Goal: Find specific page/section: Find specific page/section

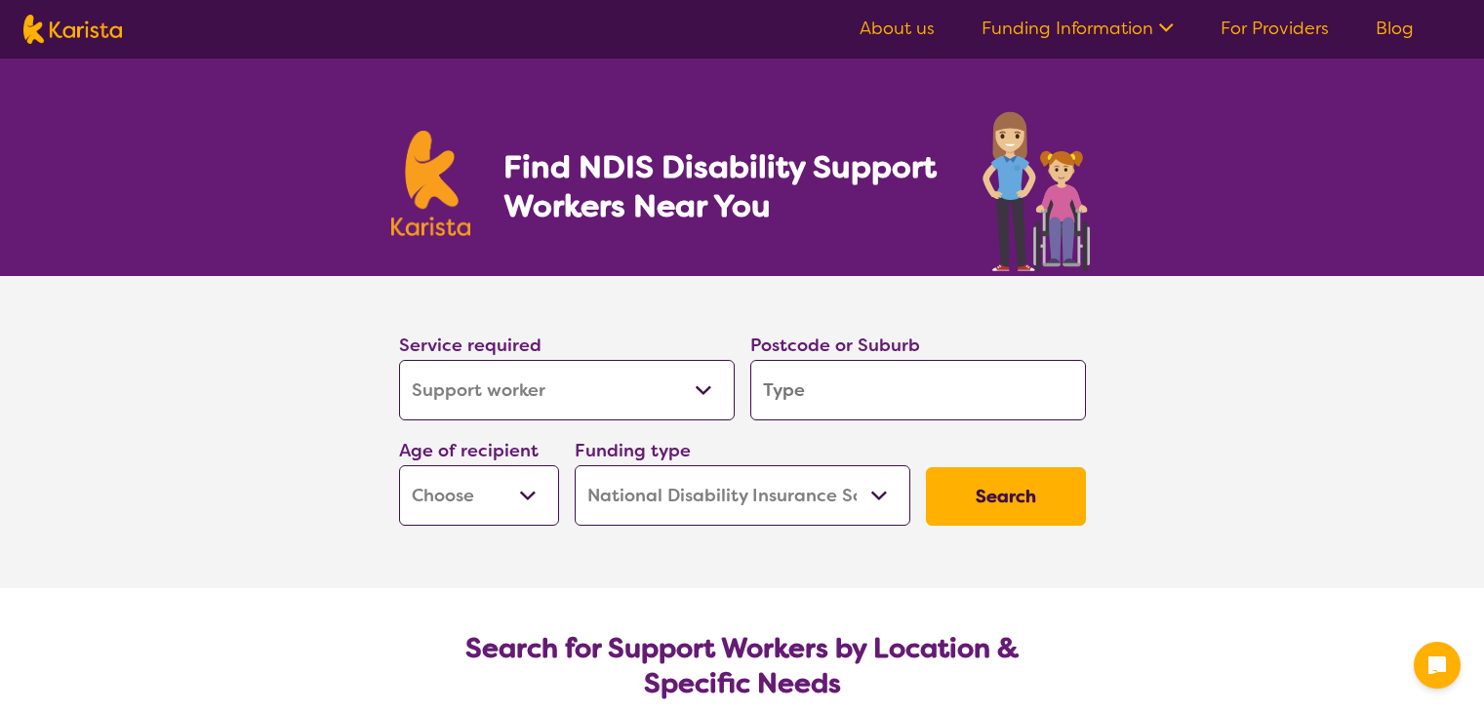
select select "Support worker"
select select "NDIS"
select select "Support worker"
select select "NDIS"
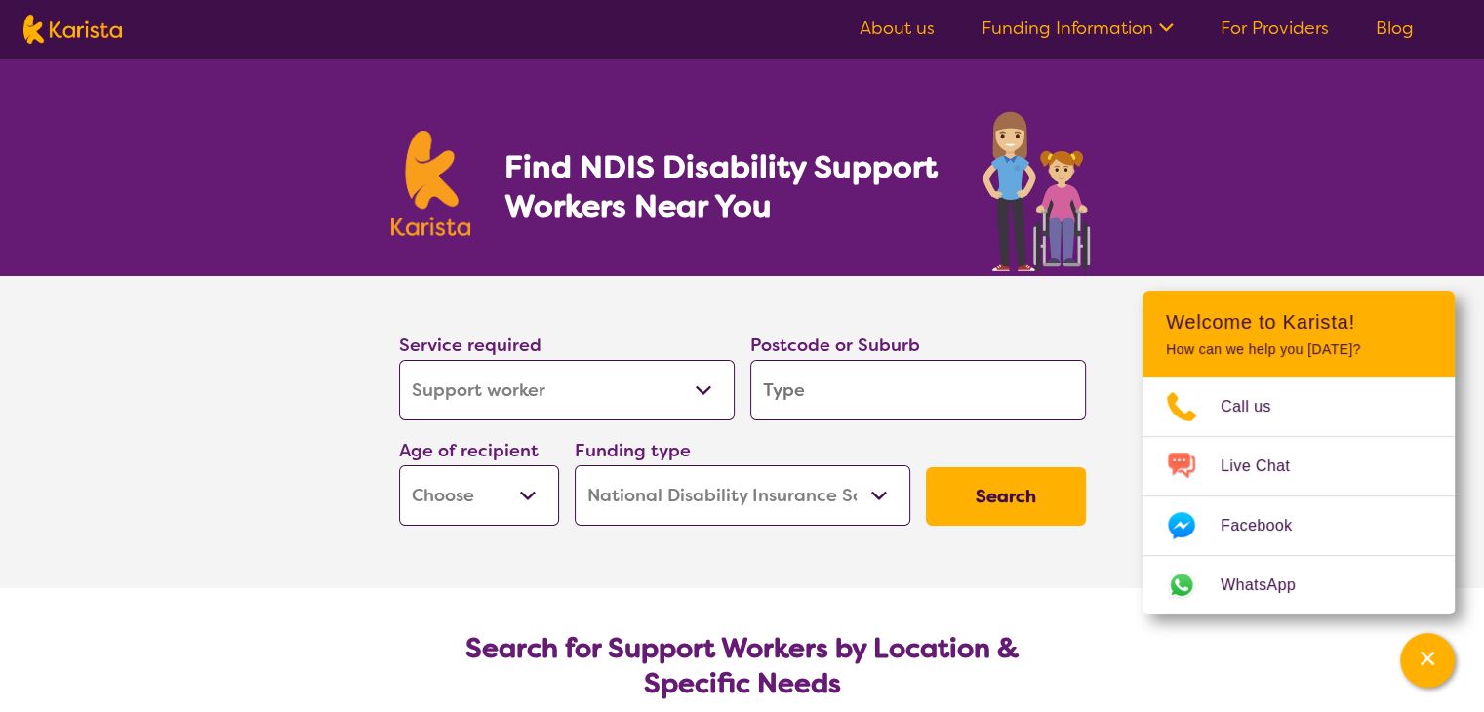
click at [891, 22] on link "About us" at bounding box center [896, 28] width 75 height 23
